Goal: Communication & Community: Ask a question

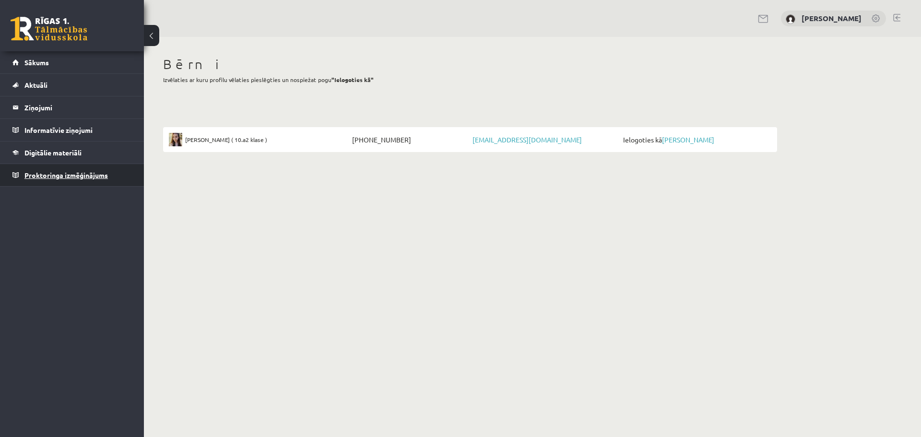
click at [43, 175] on span "Proktoringa izmēģinājums" at bounding box center [65, 175] width 83 height 9
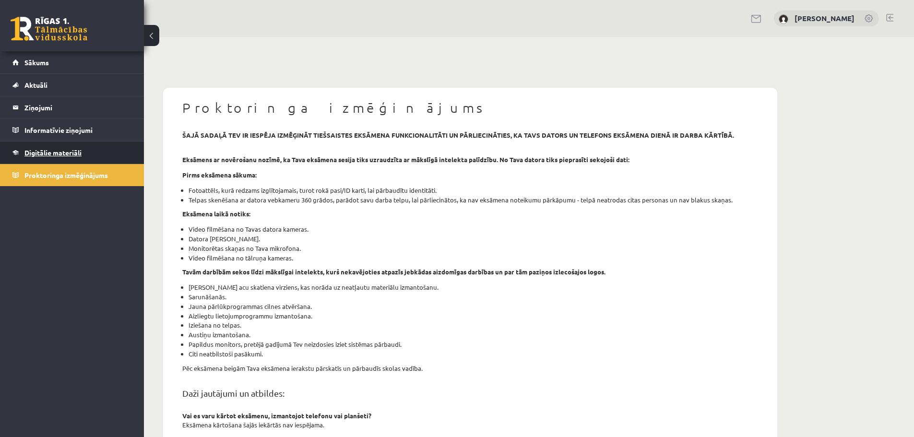
click at [65, 156] on link "Digitālie materiāli" at bounding box center [71, 152] width 119 height 22
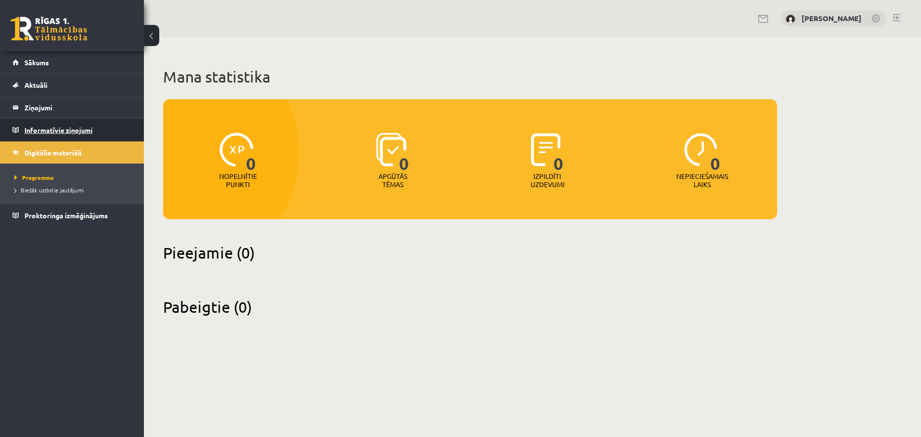
click at [55, 133] on legend "Informatīvie ziņojumi 0" at bounding box center [77, 130] width 107 height 22
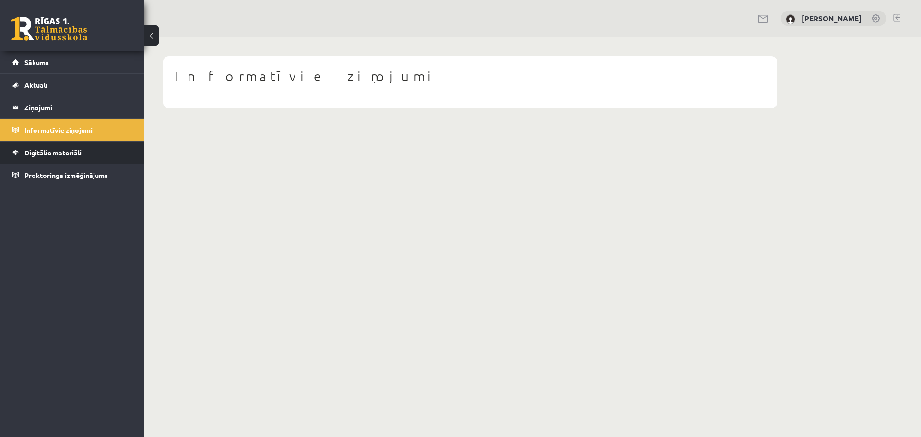
click at [61, 153] on span "Digitālie materiāli" at bounding box center [52, 152] width 57 height 9
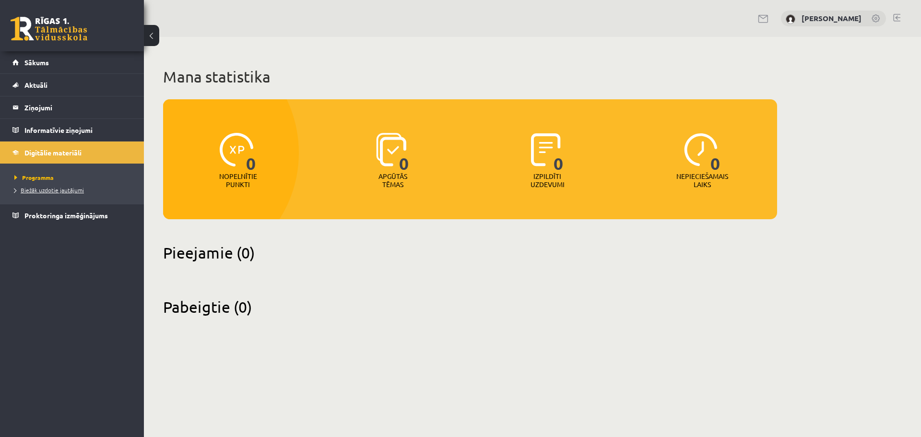
click at [57, 191] on span "Biežāk uzdotie jautājumi" at bounding box center [49, 190] width 70 height 8
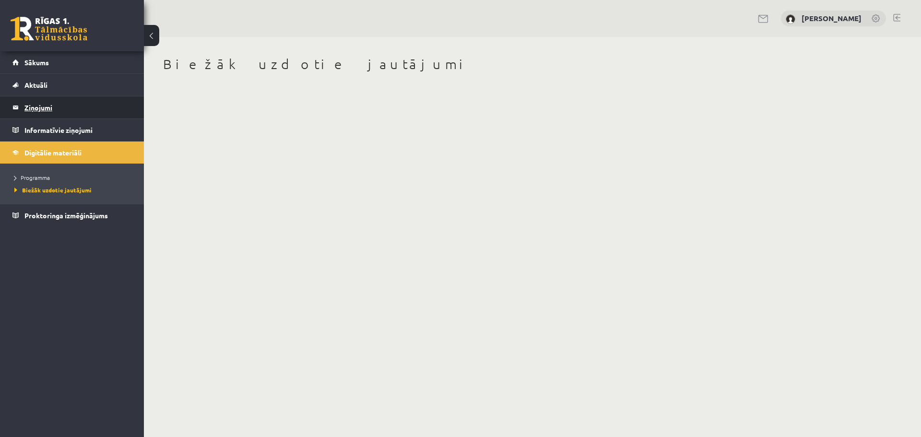
click at [37, 110] on legend "Ziņojumi 0" at bounding box center [77, 107] width 107 height 22
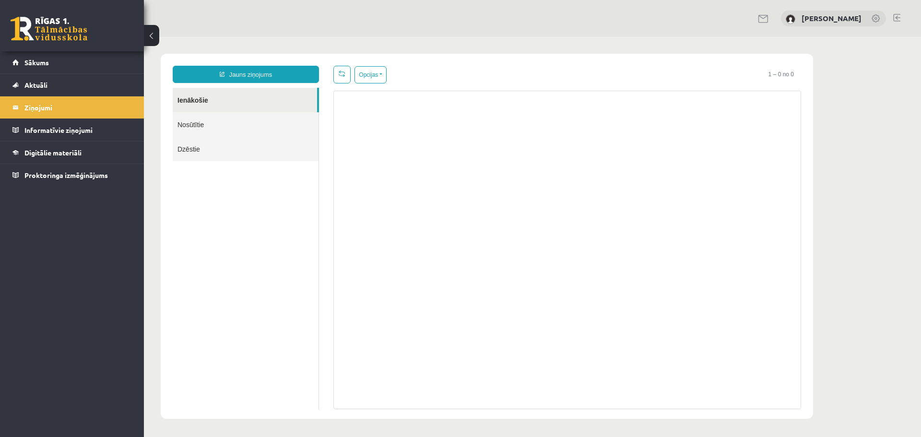
click at [195, 120] on link "Nosūtītie" at bounding box center [246, 124] width 146 height 24
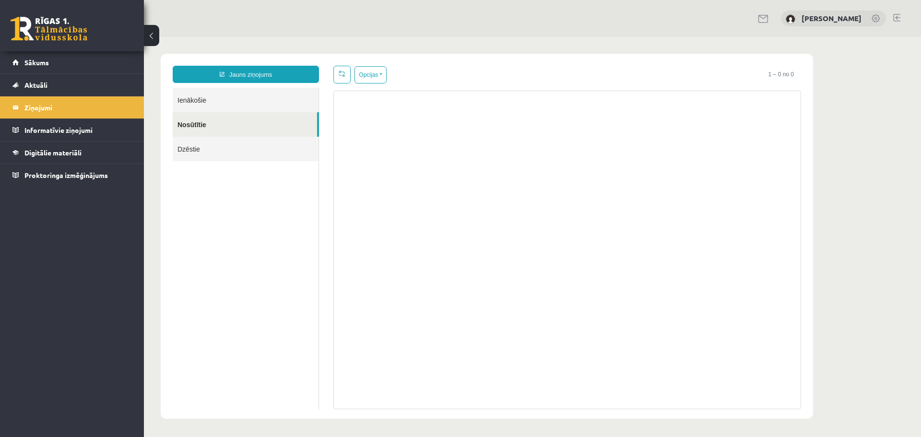
click at [190, 150] on link "Dzēstie" at bounding box center [246, 149] width 146 height 24
click at [193, 100] on link "Ienākošie" at bounding box center [246, 100] width 146 height 24
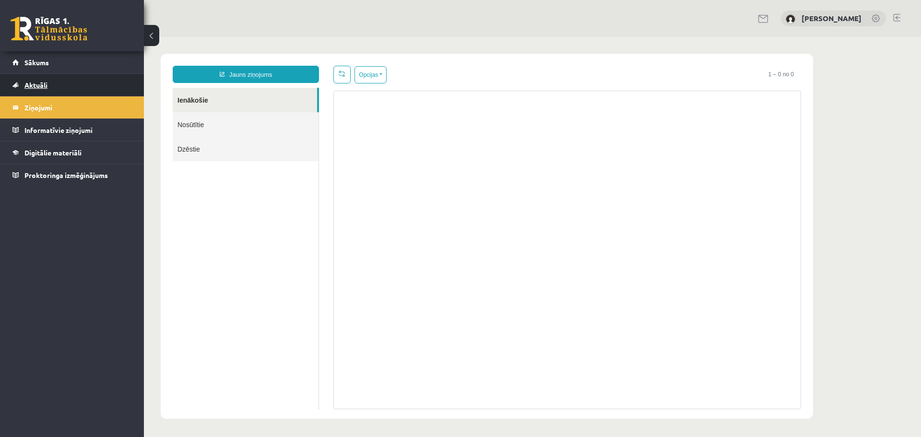
click at [35, 82] on span "Aktuāli" at bounding box center [35, 85] width 23 height 9
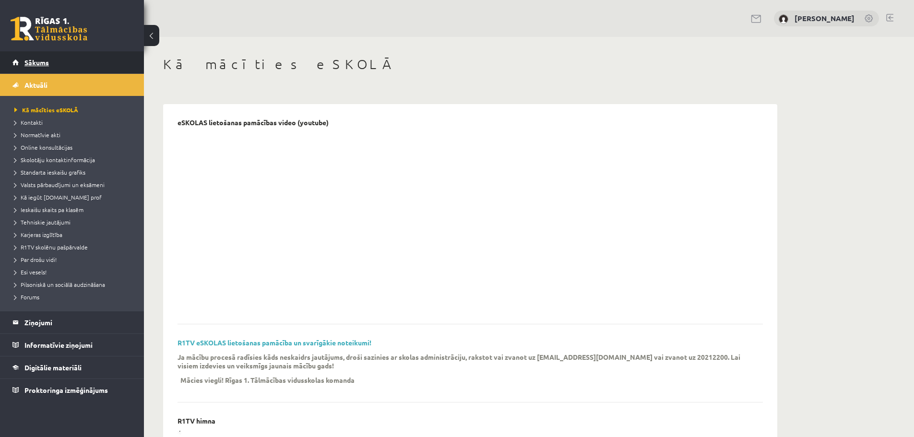
click at [32, 59] on span "Sākums" at bounding box center [36, 62] width 24 height 9
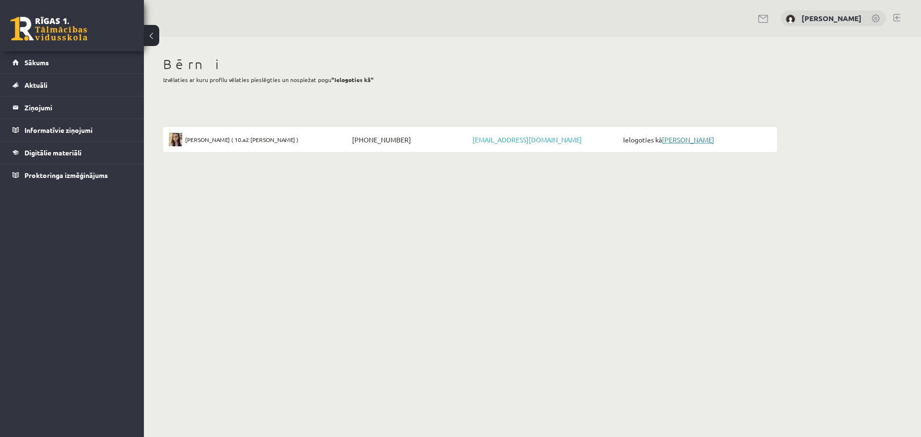
click at [686, 142] on link "[PERSON_NAME]" at bounding box center [688, 139] width 52 height 9
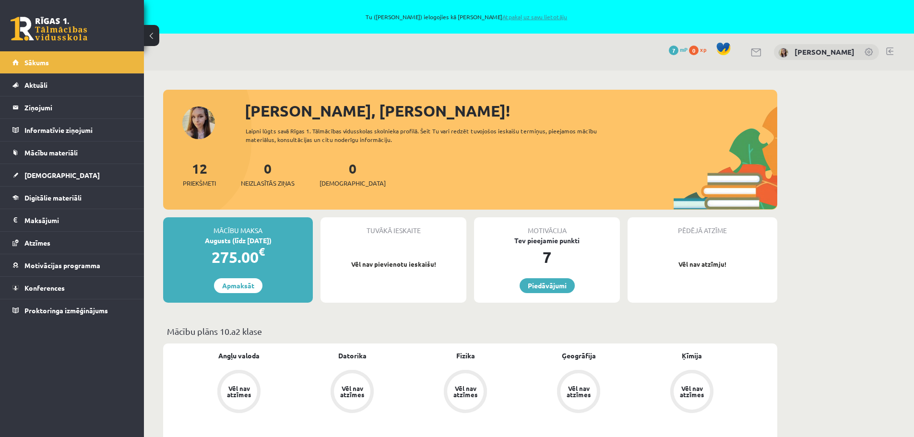
click at [528, 15] on link "Atpakaļ uz savu lietotāju" at bounding box center [534, 17] width 65 height 8
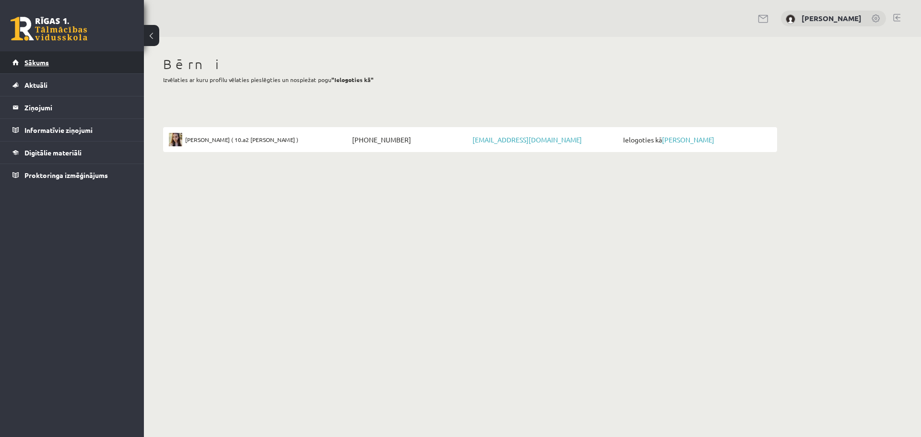
click at [37, 65] on span "Sākums" at bounding box center [36, 62] width 24 height 9
click at [871, 17] on link at bounding box center [876, 19] width 10 height 10
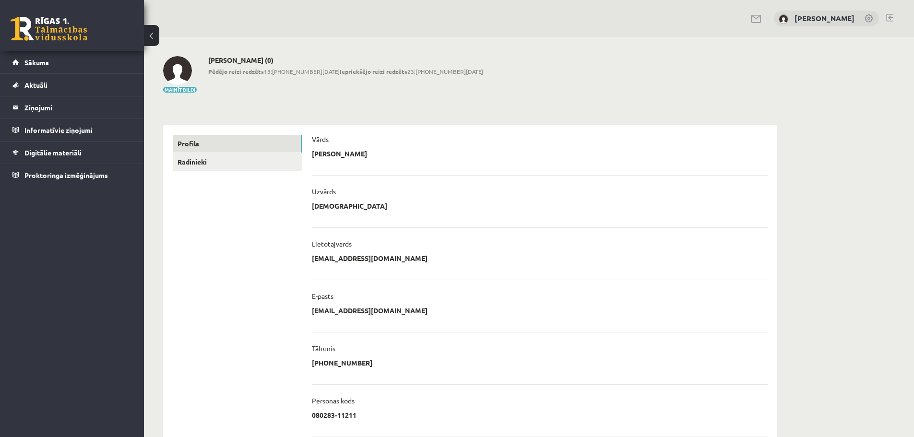
click at [855, 16] on div "[PERSON_NAME]" at bounding box center [826, 19] width 105 height 16
click at [38, 108] on legend "Ziņojumi 0" at bounding box center [77, 107] width 107 height 22
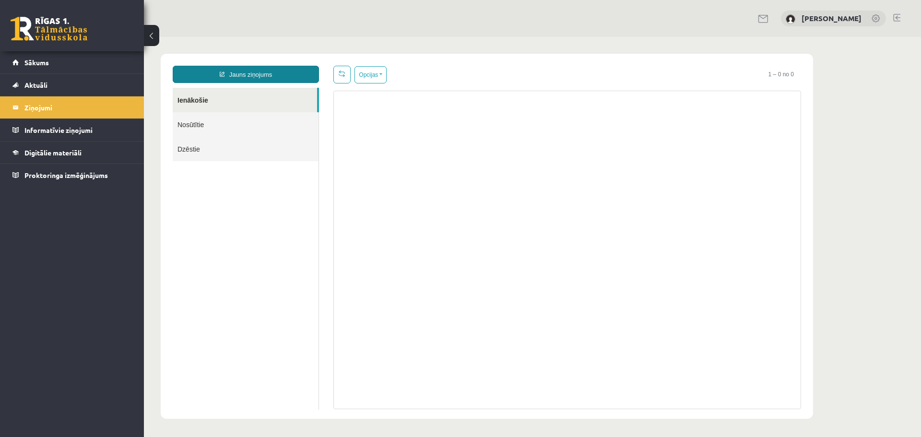
click at [244, 75] on link "Jauns ziņojums" at bounding box center [246, 74] width 146 height 17
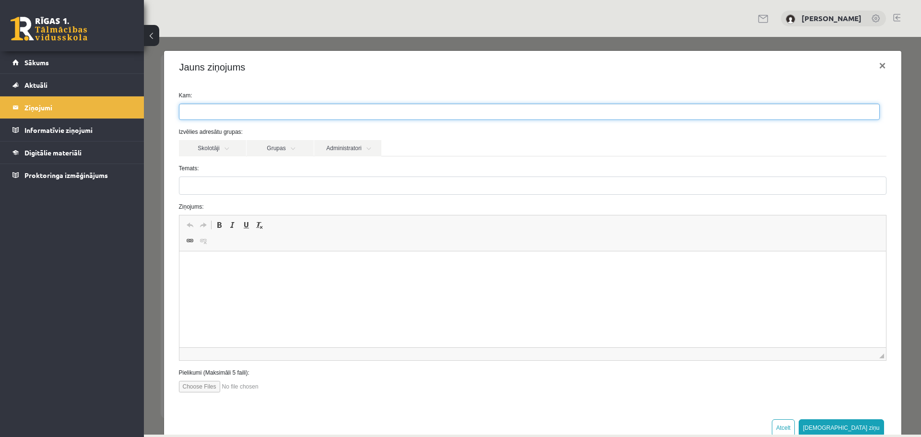
click at [248, 114] on ul at bounding box center [529, 111] width 700 height 15
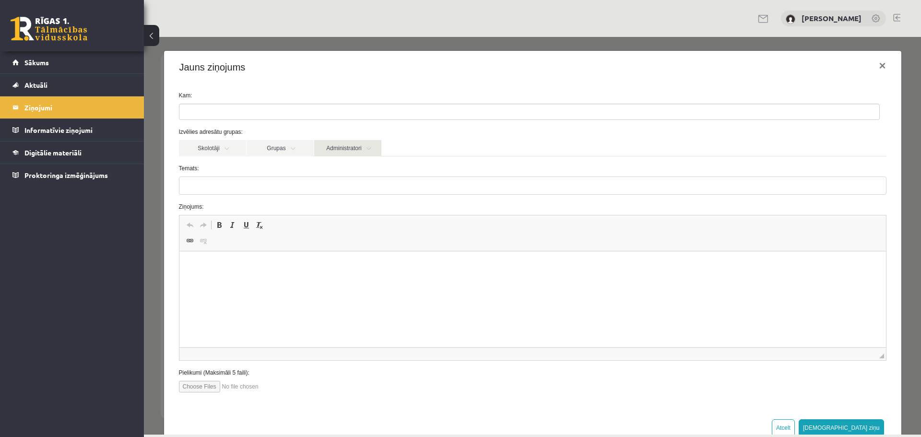
click at [335, 147] on link "Administratori" at bounding box center [347, 148] width 67 height 16
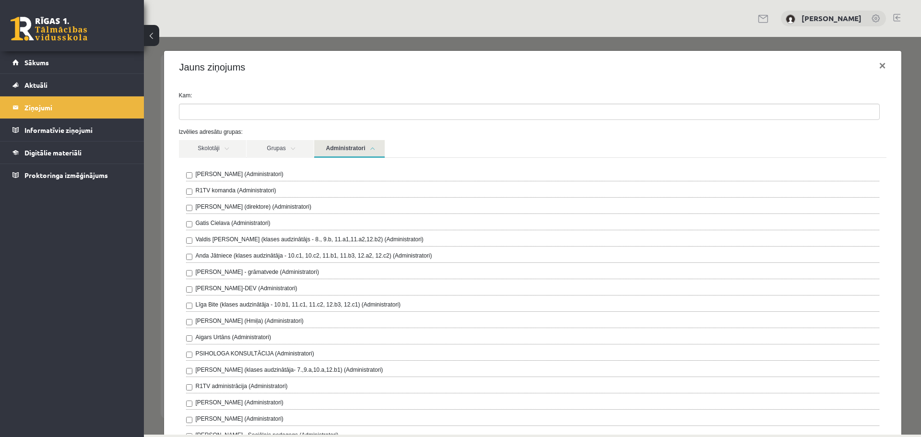
scroll to position [48, 0]
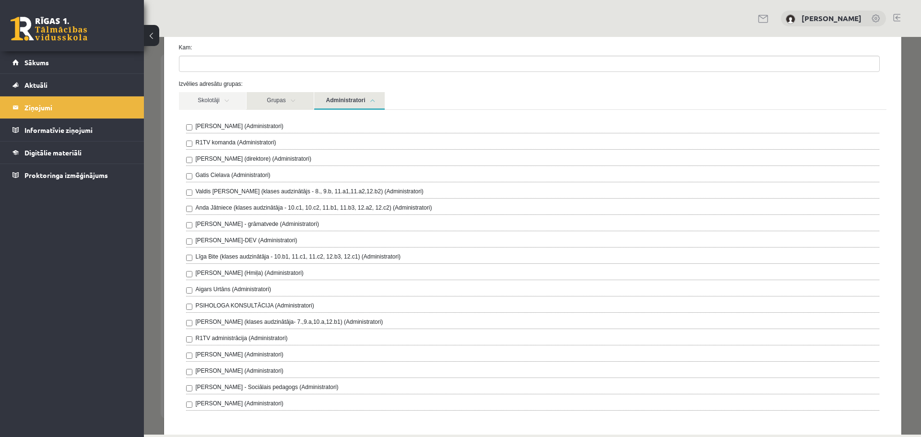
click at [288, 100] on link "Grupas" at bounding box center [280, 101] width 67 height 18
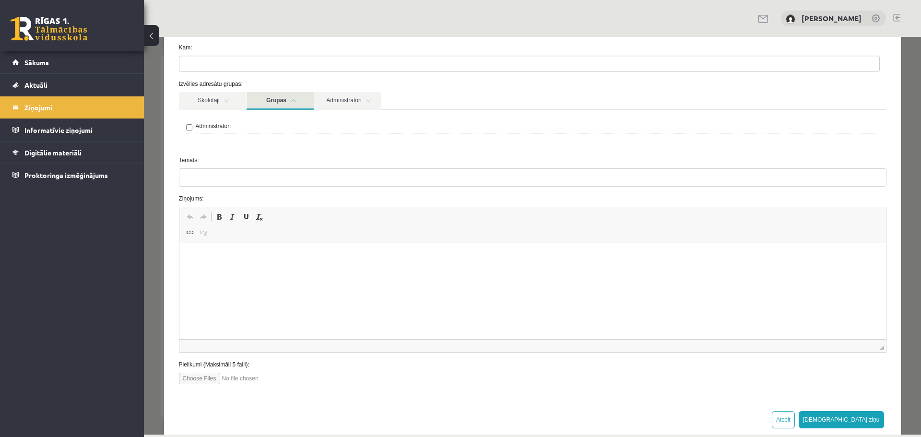
click at [285, 102] on link "Grupas" at bounding box center [280, 101] width 67 height 18
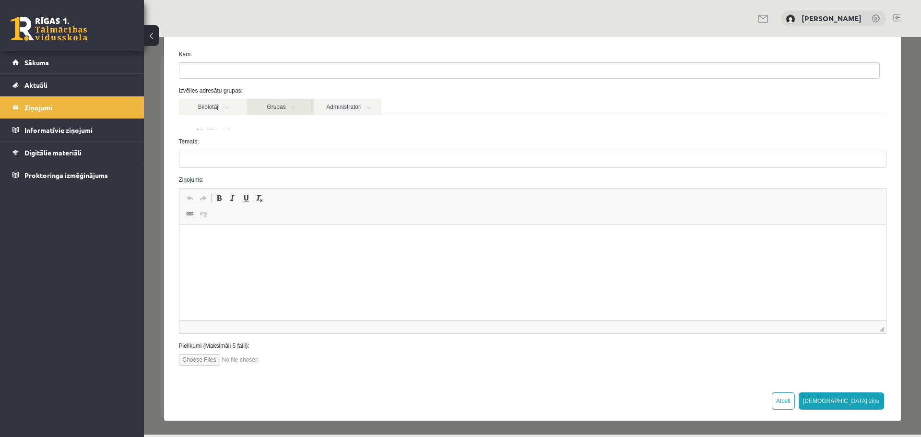
scroll to position [27, 0]
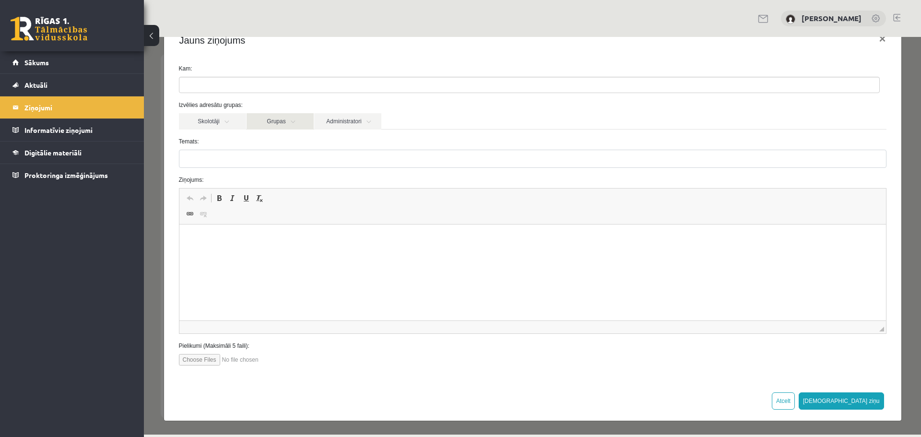
click at [285, 102] on label "Izvēlies adresātu grupas:" at bounding box center [533, 105] width 722 height 9
click at [285, 117] on link "Grupas" at bounding box center [280, 121] width 67 height 16
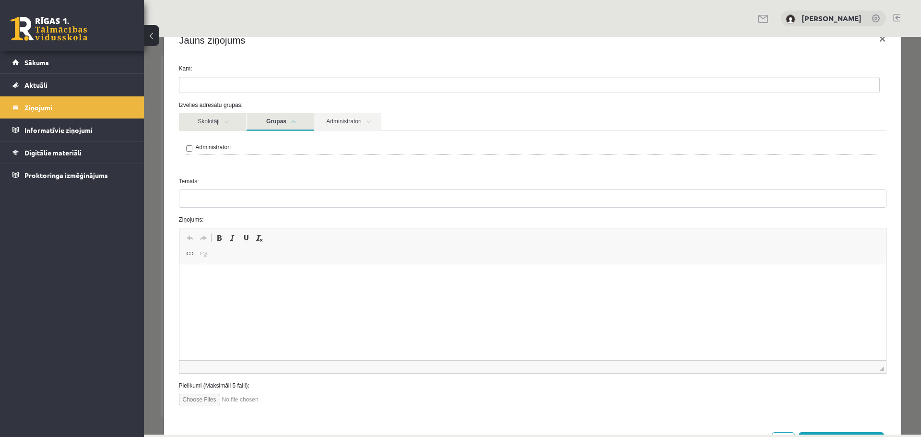
click at [217, 126] on link "Skolotāji" at bounding box center [212, 122] width 67 height 18
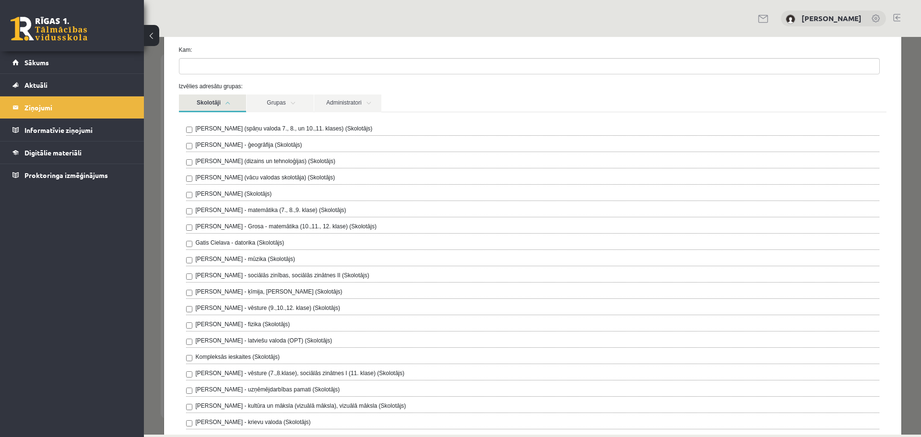
scroll to position [0, 0]
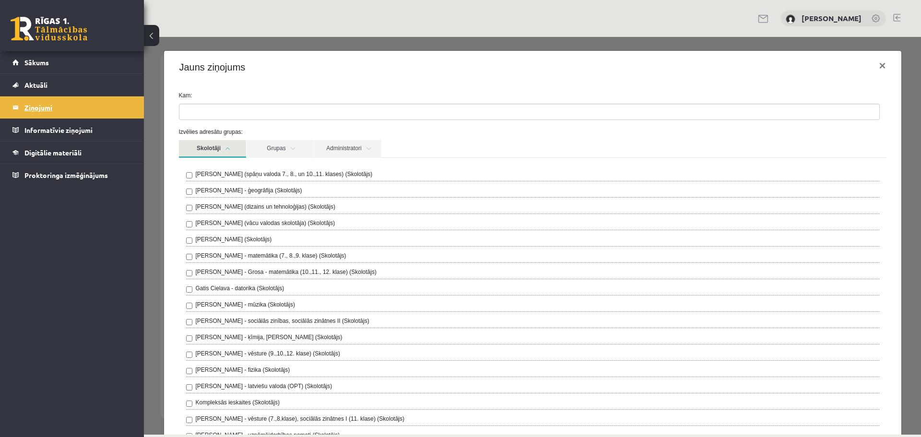
click at [42, 105] on legend "Ziņojumi 0" at bounding box center [77, 107] width 107 height 22
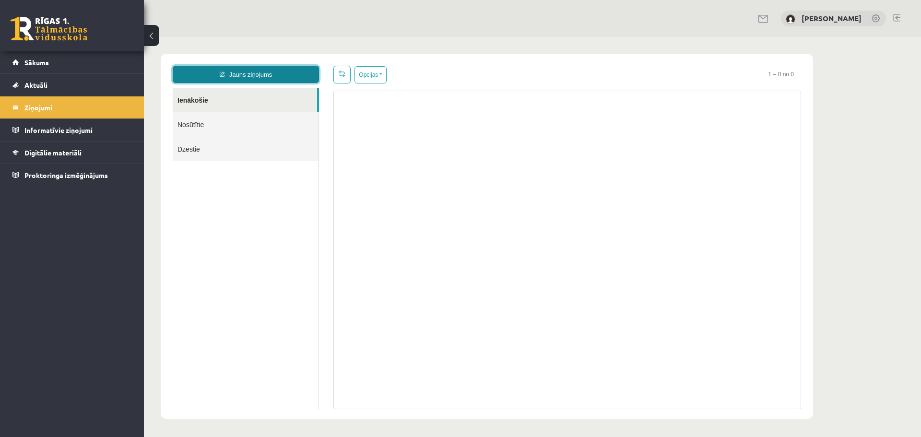
click at [252, 70] on link "Jauns ziņojums" at bounding box center [246, 74] width 146 height 17
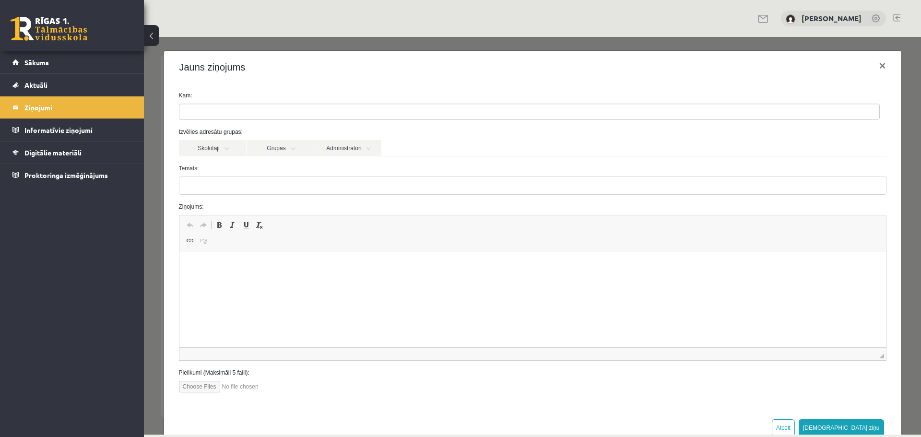
click at [240, 106] on ul at bounding box center [529, 111] width 700 height 15
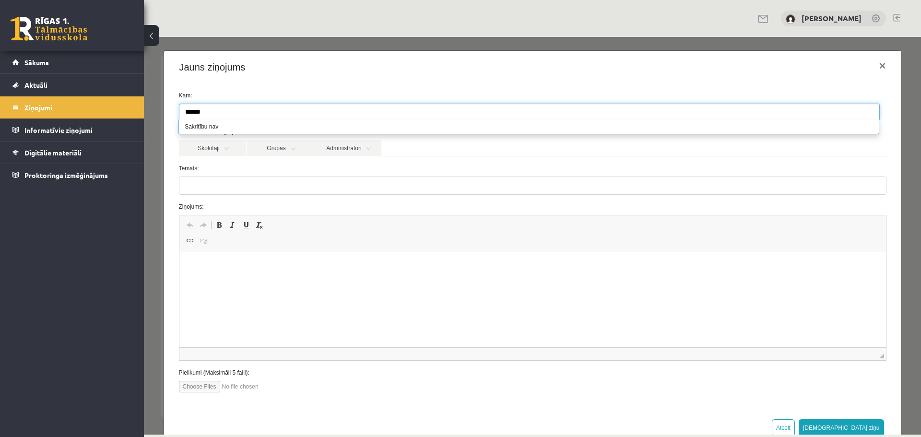
type input "******"
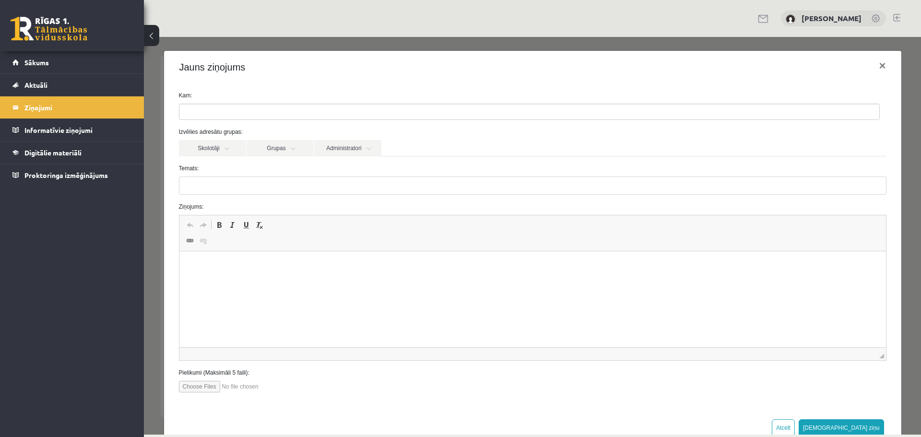
click at [164, 185] on div "Kam: Izvēlies adresātu grupas: Skolotāji Grupas Administratori Signe Sirmā (spā…" at bounding box center [532, 245] width 737 height 324
click at [35, 64] on span "Sākums" at bounding box center [36, 62] width 24 height 9
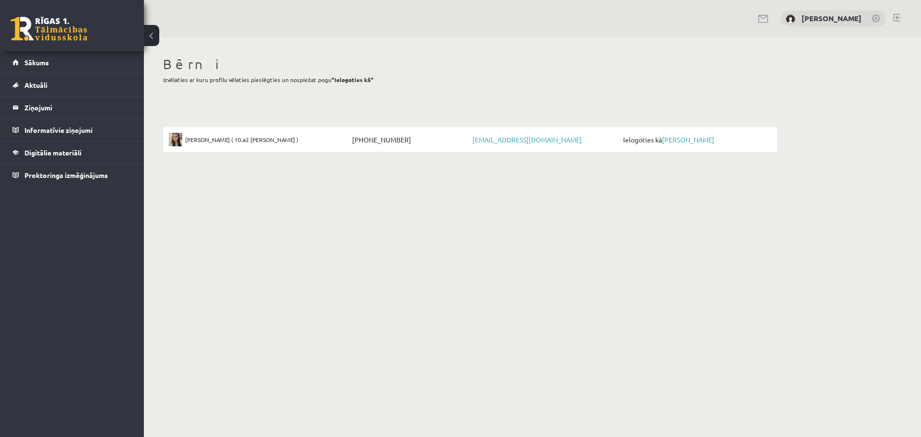
click at [769, 18] on link at bounding box center [764, 19] width 12 height 8
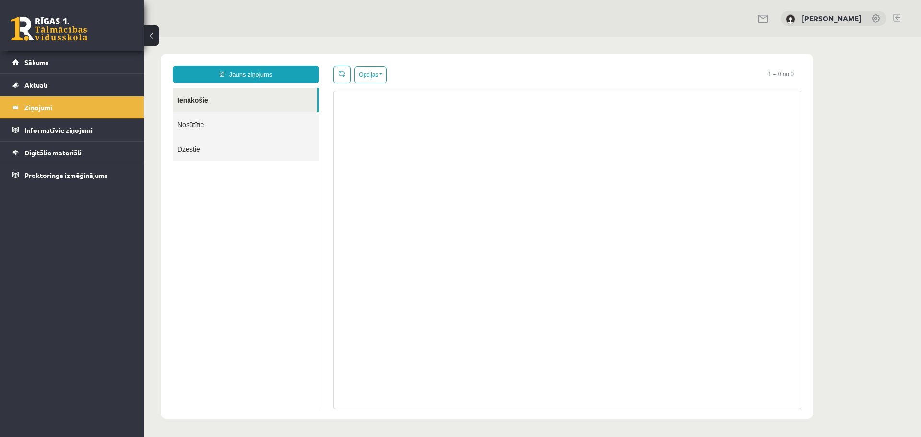
click at [896, 17] on link at bounding box center [896, 18] width 7 height 8
